Goal: Complete application form

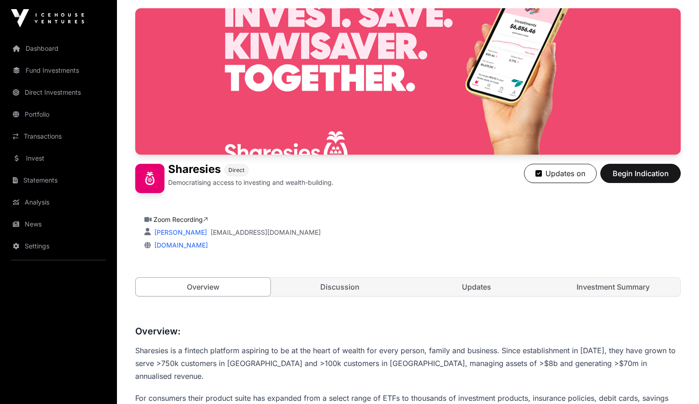
scroll to position [72, 0]
click at [645, 173] on span "Begin Indication" at bounding box center [641, 173] width 58 height 11
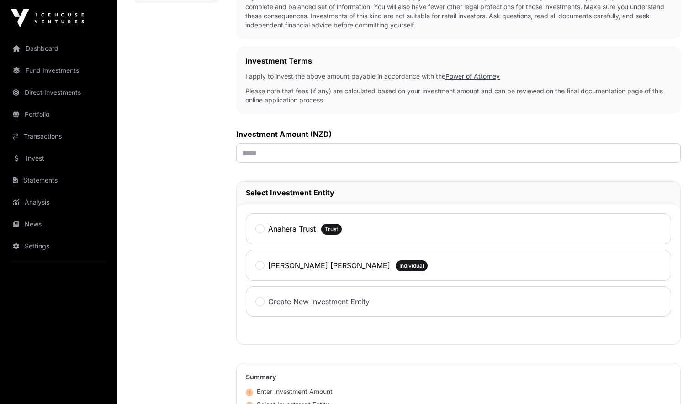
scroll to position [253, 0]
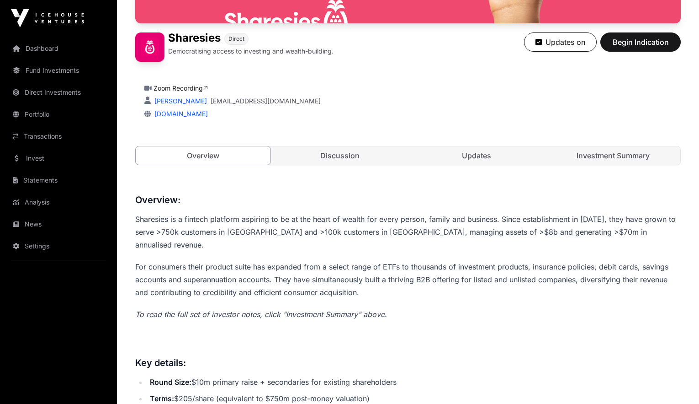
scroll to position [194, 0]
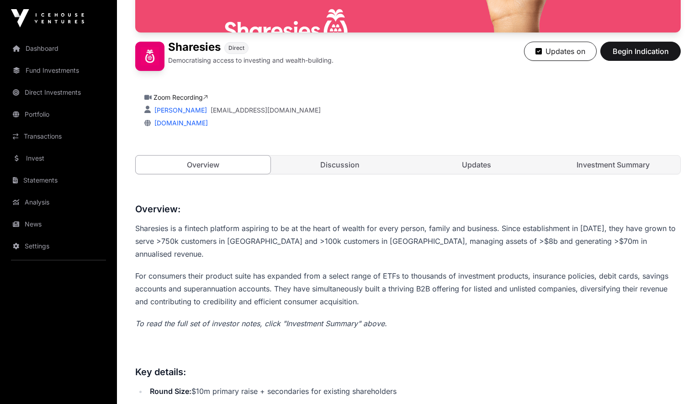
click at [631, 54] on span "Begin Indication" at bounding box center [641, 51] width 58 height 11
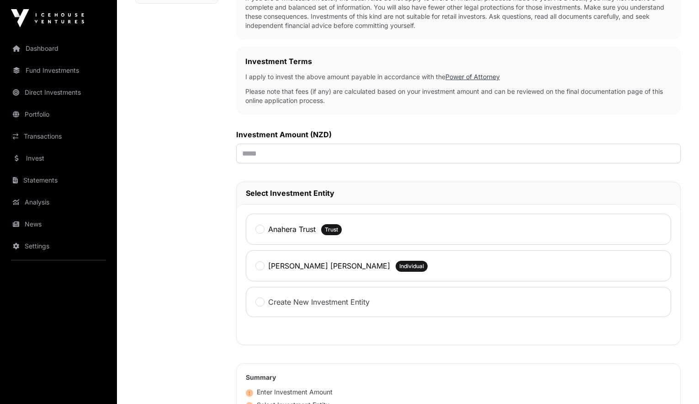
scroll to position [251, 0]
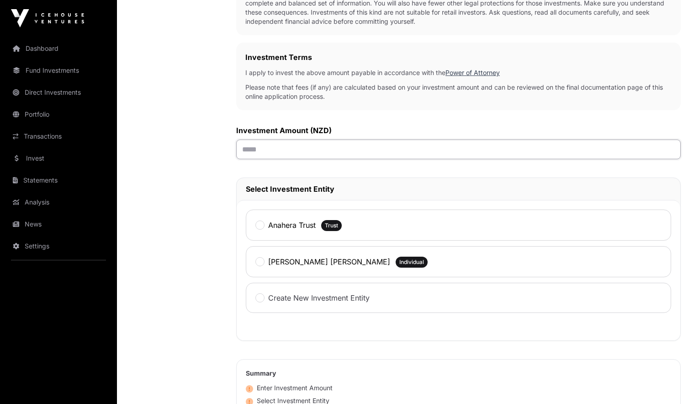
click at [275, 149] on input "text" at bounding box center [458, 149] width 445 height 20
type input "******"
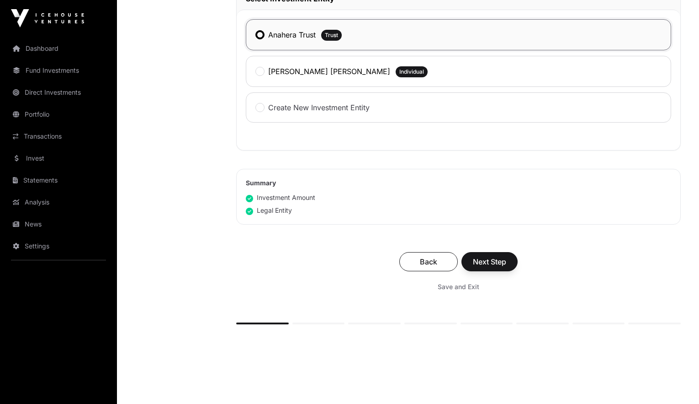
scroll to position [445, 0]
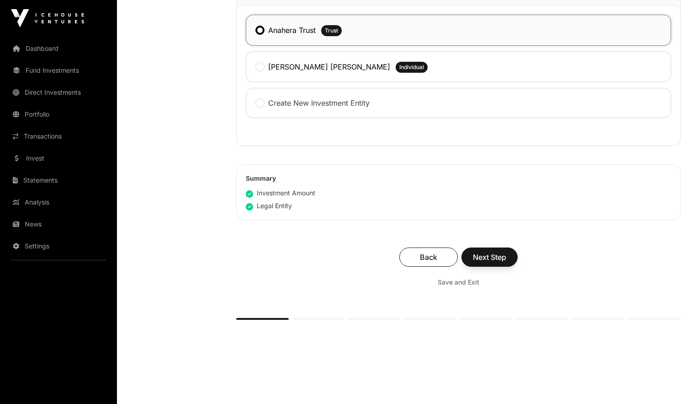
click at [503, 257] on span "Next Step" at bounding box center [489, 256] width 33 height 11
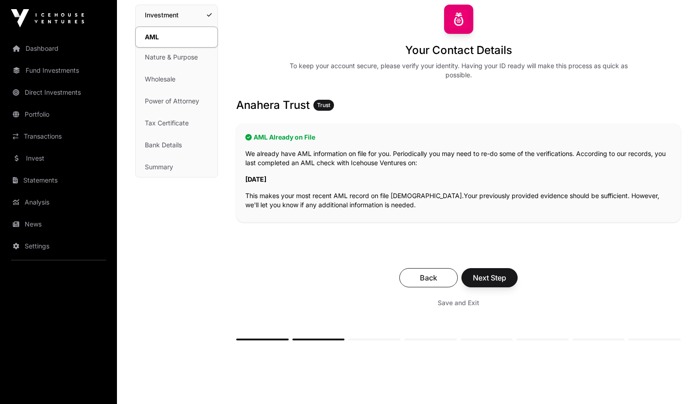
scroll to position [76, 0]
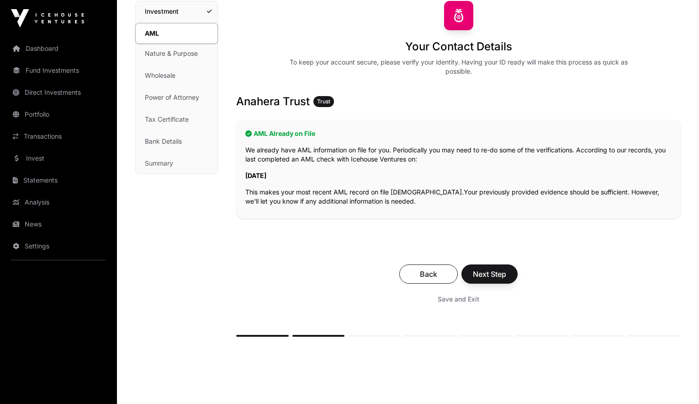
click at [498, 277] on span "Next Step" at bounding box center [489, 273] width 33 height 11
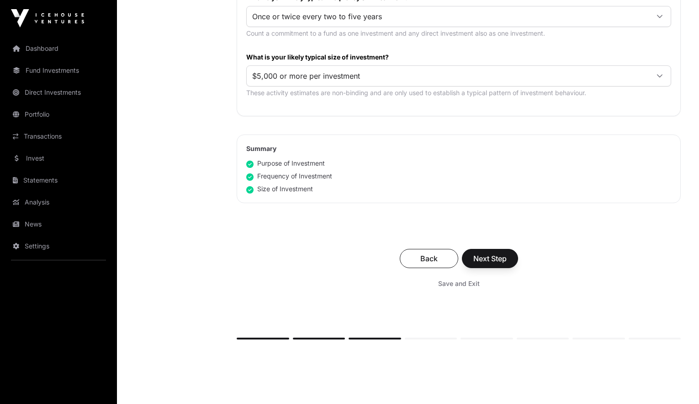
scroll to position [516, 0]
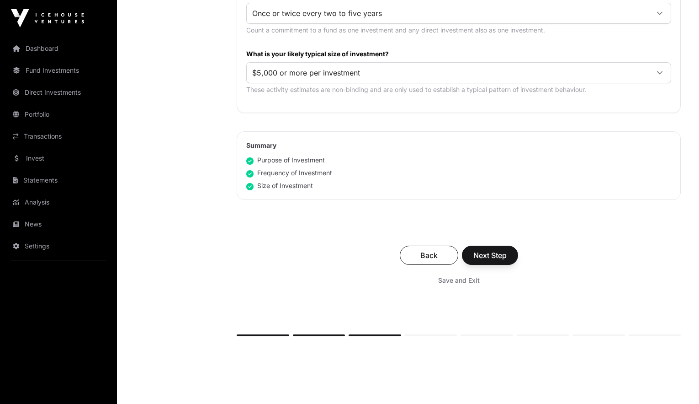
click at [496, 256] on span "Next Step" at bounding box center [490, 255] width 33 height 11
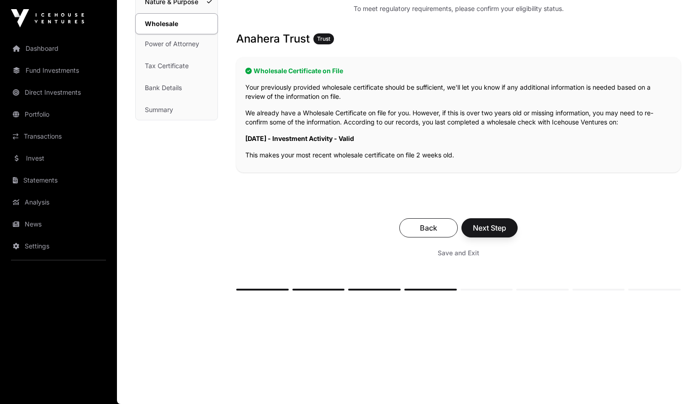
scroll to position [130, 0]
click at [495, 230] on span "Next Step" at bounding box center [489, 227] width 33 height 11
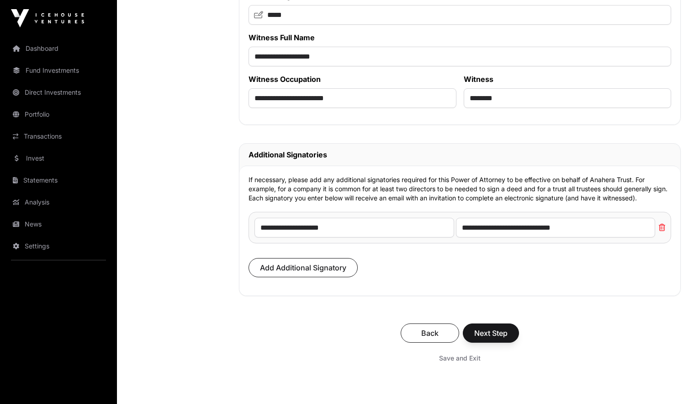
scroll to position [6168, 0]
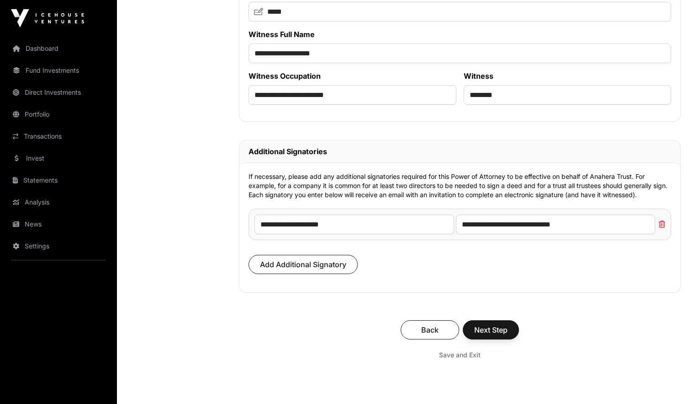
click at [489, 335] on span "Next Step" at bounding box center [491, 329] width 33 height 11
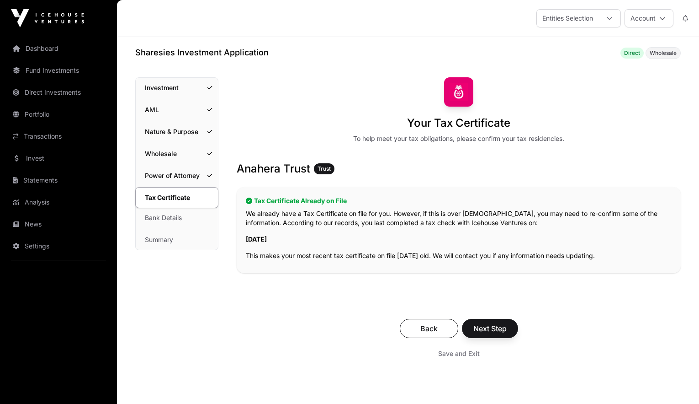
click at [491, 329] on span "Next Step" at bounding box center [490, 328] width 33 height 11
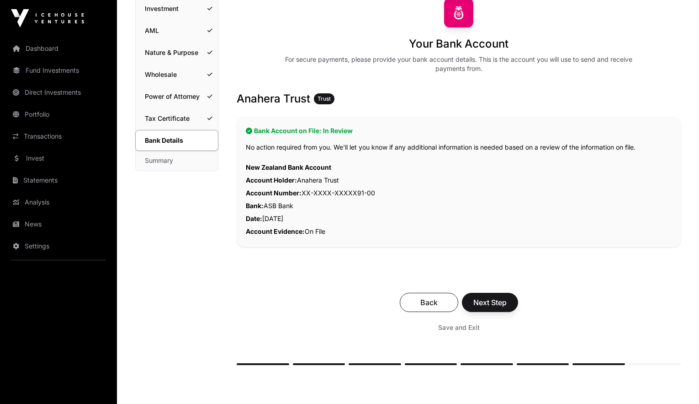
scroll to position [86, 0]
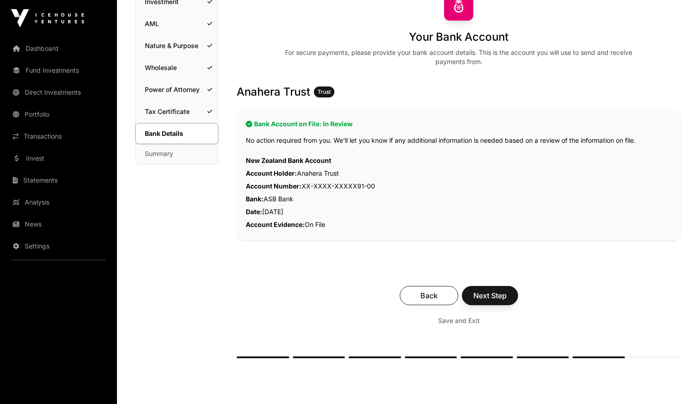
click at [494, 296] on span "Next Step" at bounding box center [490, 295] width 33 height 11
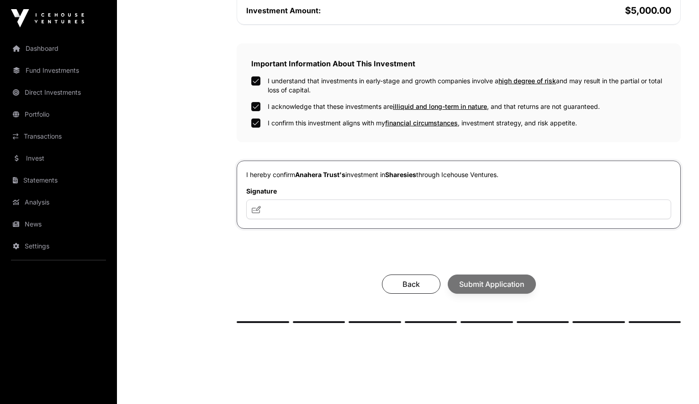
scroll to position [267, 0]
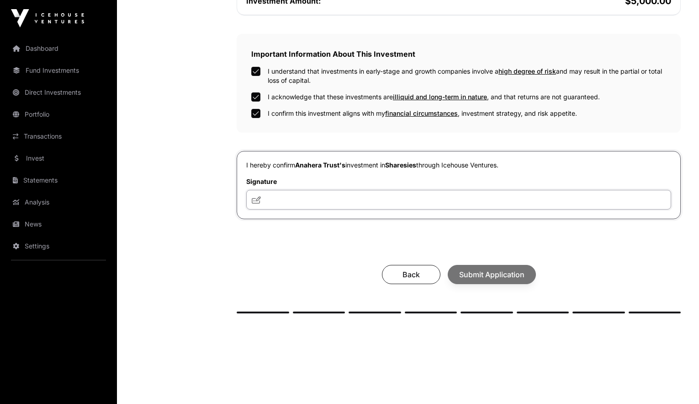
click at [291, 202] on input "text" at bounding box center [458, 200] width 425 height 20
type input "**"
click at [500, 276] on span "Submit Application" at bounding box center [491, 274] width 65 height 11
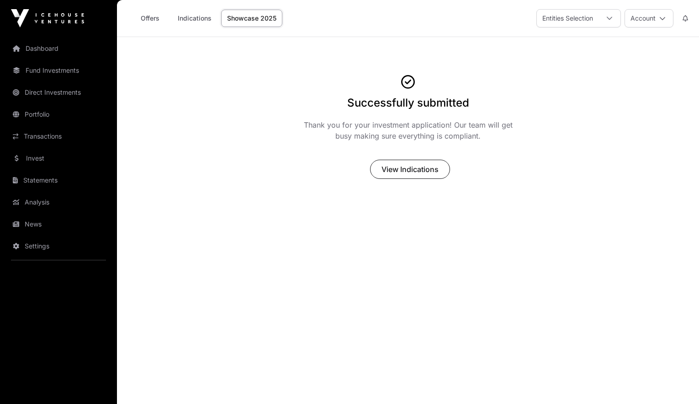
click at [426, 170] on span "View Indications" at bounding box center [410, 169] width 57 height 11
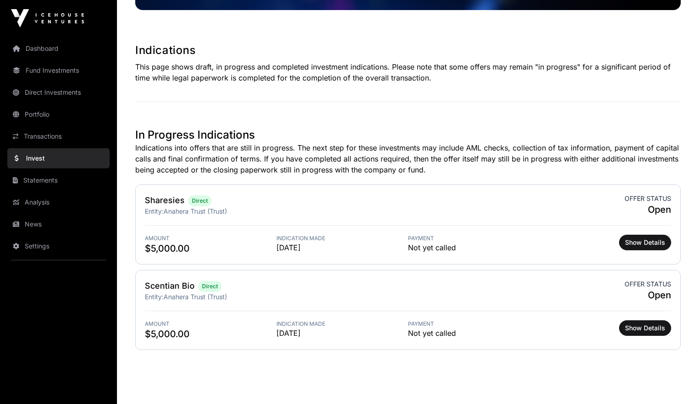
scroll to position [146, 0]
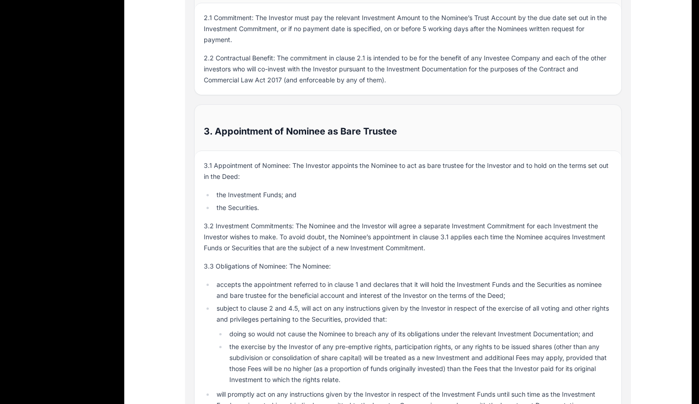
scroll to position [2677, 0]
